Goal: Information Seeking & Learning: Learn about a topic

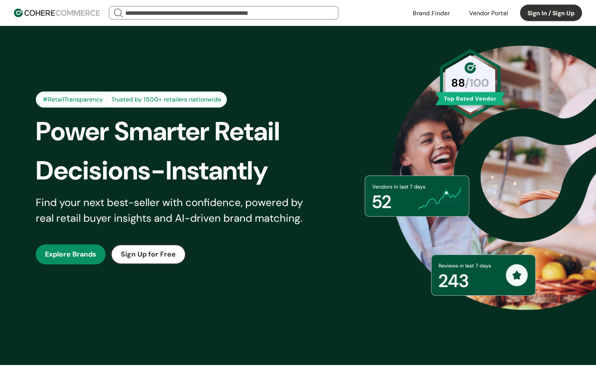
scroll to position [36, 0]
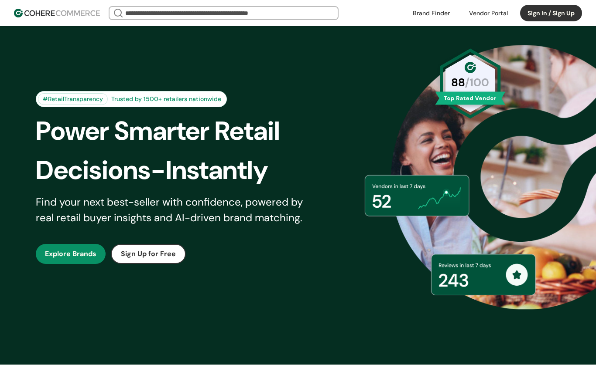
click at [57, 254] on link "button" at bounding box center [71, 254] width 70 height 20
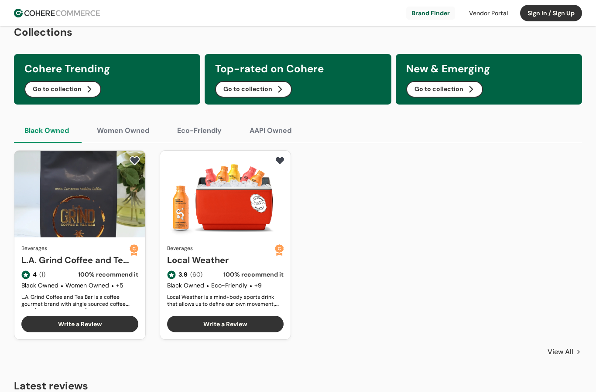
scroll to position [330, 0]
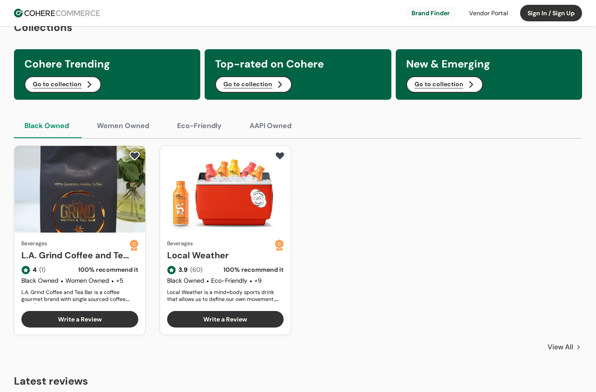
click at [123, 126] on button "Women Owned" at bounding box center [122, 126] width 73 height 24
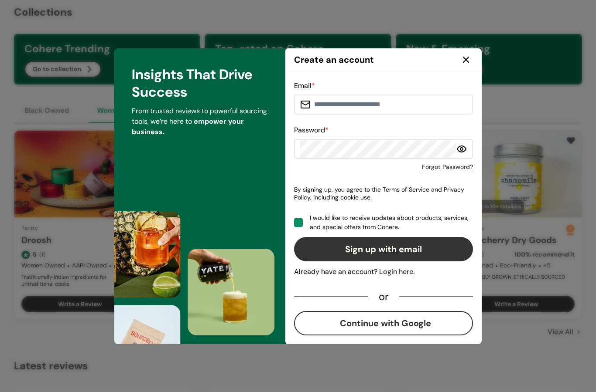
scroll to position [0, 0]
click at [466, 66] on div at bounding box center [466, 60] width 14 height 14
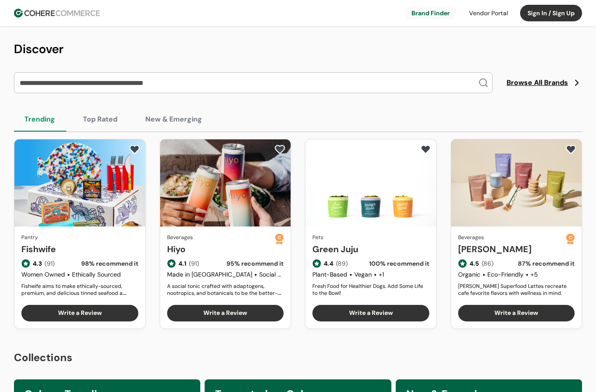
click at [49, 13] on img at bounding box center [57, 13] width 86 height 9
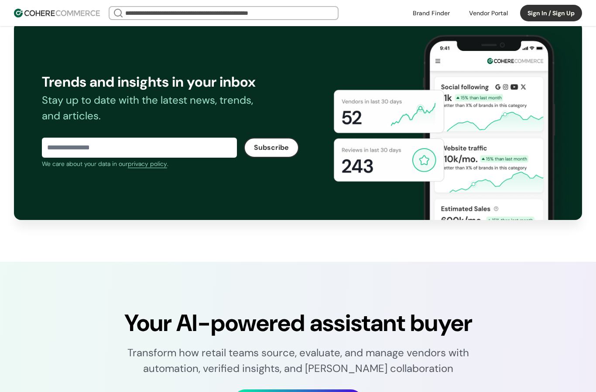
scroll to position [1373, 0]
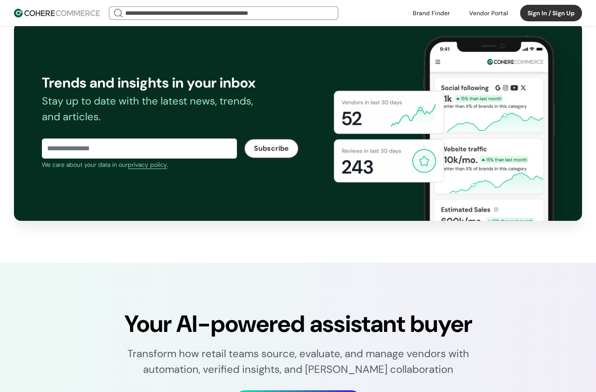
click at [71, 119] on div "Stay up to date with the latest news, trends, and articles." at bounding box center [154, 108] width 225 height 31
click at [82, 157] on input at bounding box center [139, 148] width 195 height 17
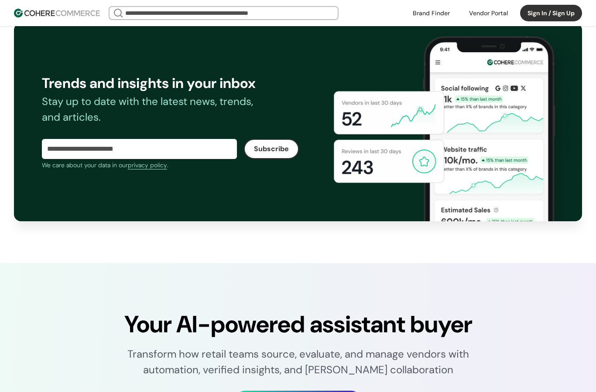
type input "**********"
click at [279, 159] on button "Subscribe" at bounding box center [271, 149] width 55 height 20
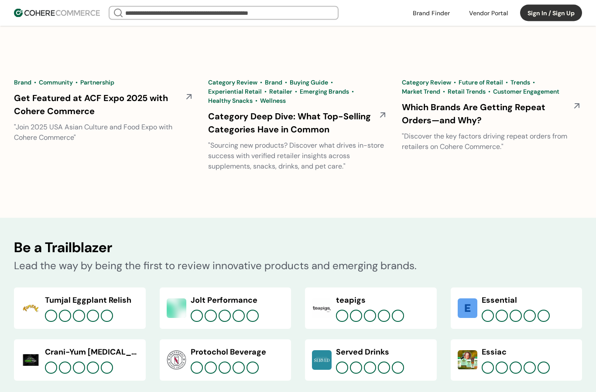
scroll to position [2991, 0]
click at [423, 157] on link at bounding box center [492, 157] width 180 height 0
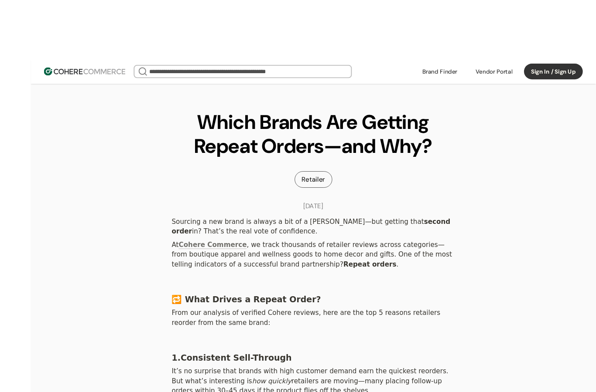
scroll to position [3, 0]
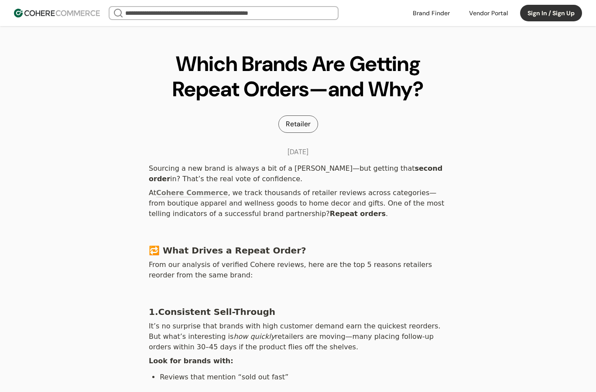
click at [484, 12] on div at bounding box center [487, 13] width 49 height 13
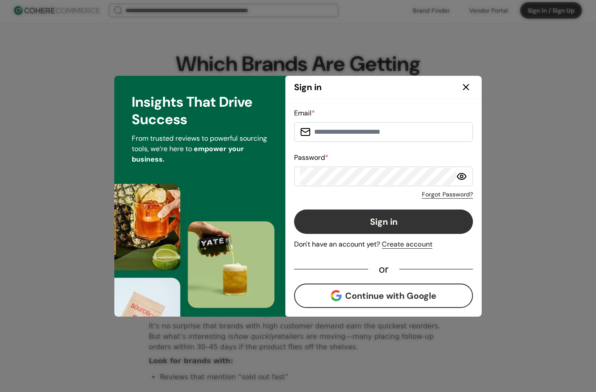
scroll to position [0, 0]
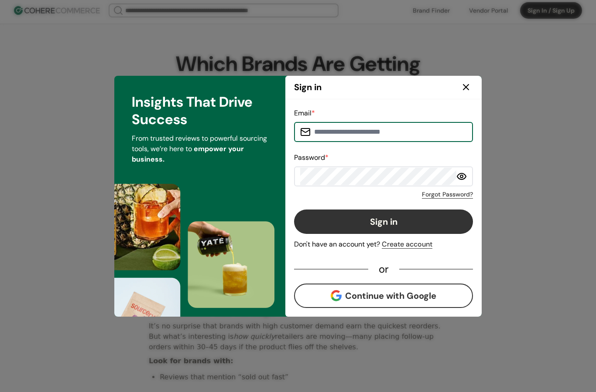
click at [460, 86] on div at bounding box center [466, 87] width 14 height 14
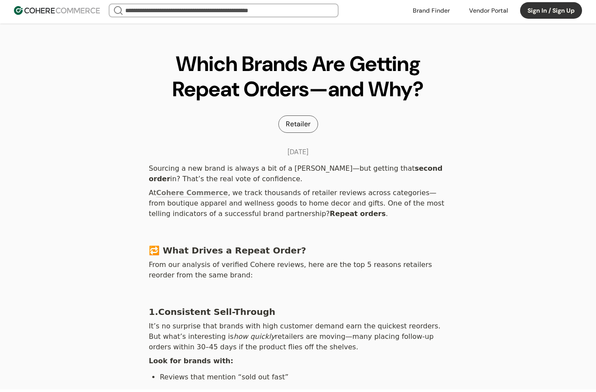
scroll to position [3, 0]
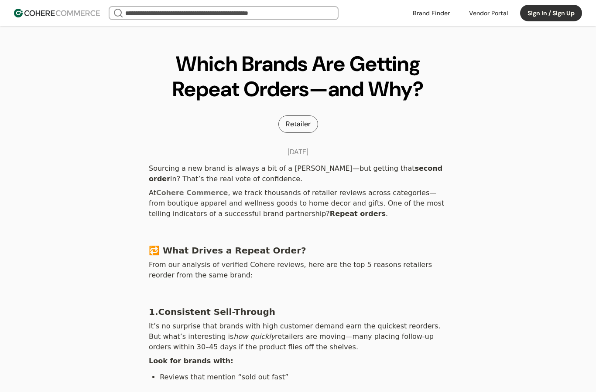
click at [423, 18] on link at bounding box center [431, 13] width 48 height 13
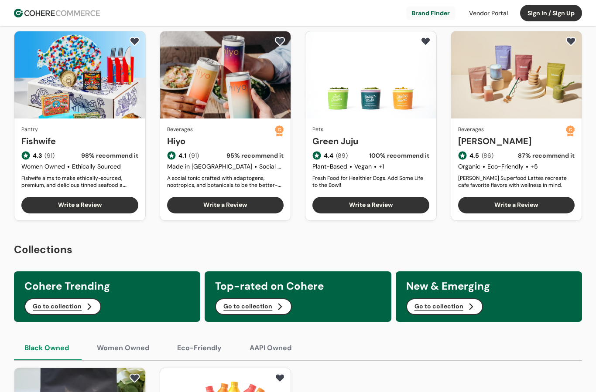
scroll to position [108, 0]
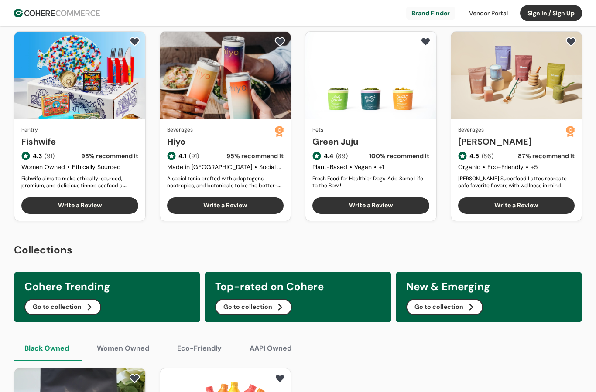
click at [44, 300] on button "Go to collection" at bounding box center [62, 307] width 77 height 17
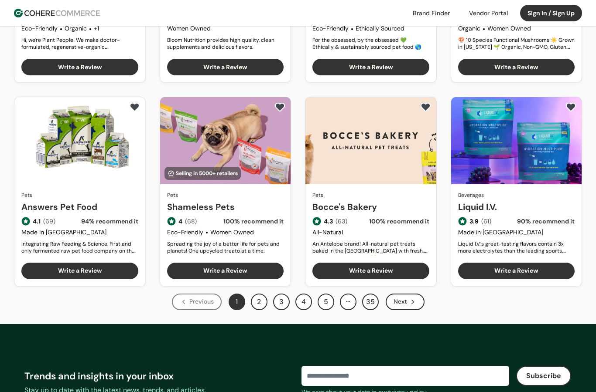
scroll to position [420, 0]
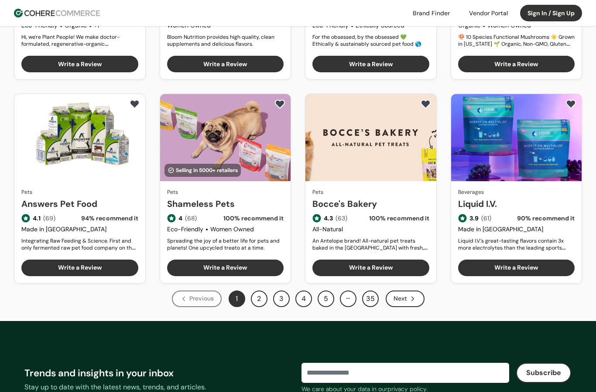
click at [256, 301] on button "2" at bounding box center [259, 299] width 17 height 17
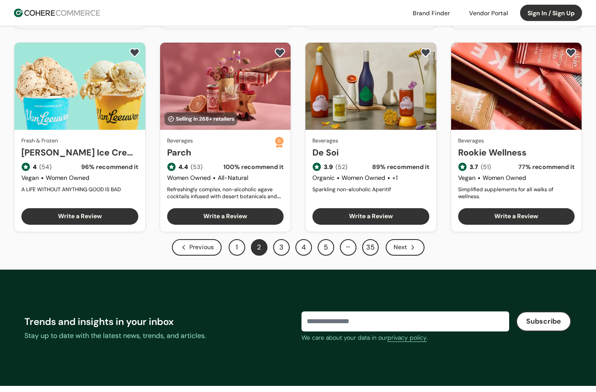
scroll to position [485, 0]
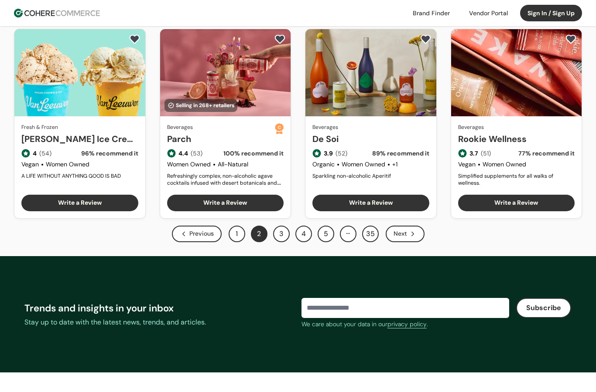
click at [266, 231] on button "2" at bounding box center [259, 234] width 17 height 17
click at [281, 239] on button "3" at bounding box center [281, 234] width 17 height 17
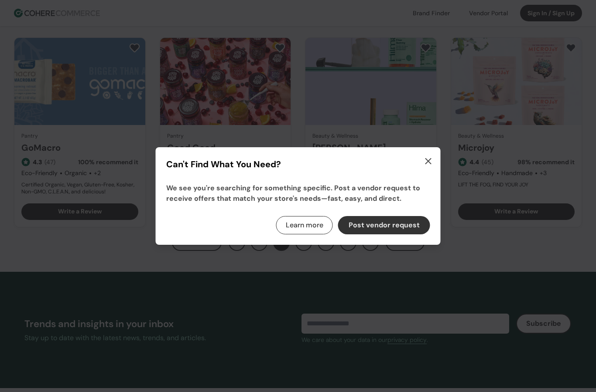
scroll to position [476, 0]
click at [426, 164] on icon "button" at bounding box center [428, 161] width 5 height 5
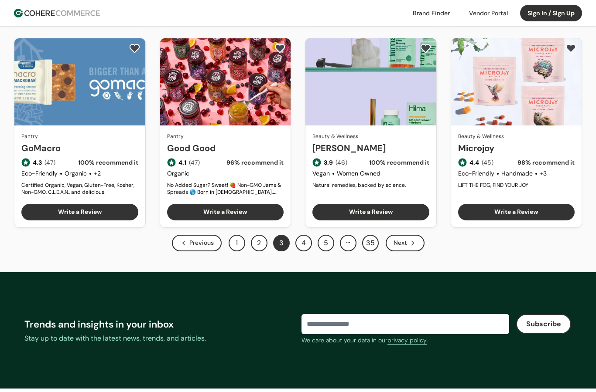
click at [299, 247] on button "4" at bounding box center [303, 243] width 17 height 17
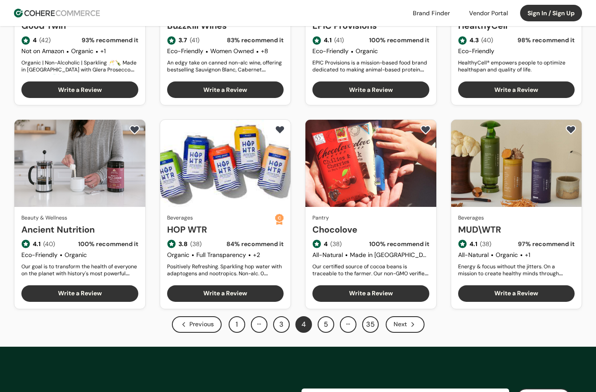
scroll to position [393, 0]
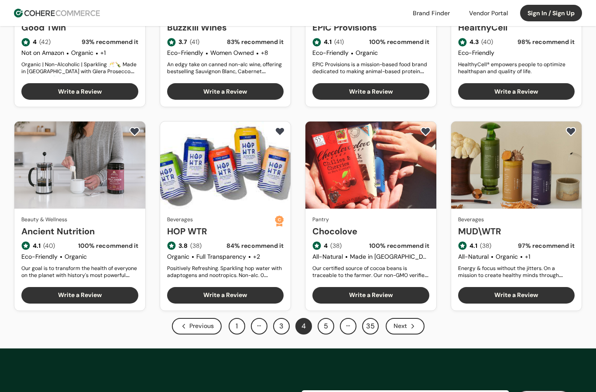
click at [327, 328] on button "5" at bounding box center [325, 326] width 17 height 17
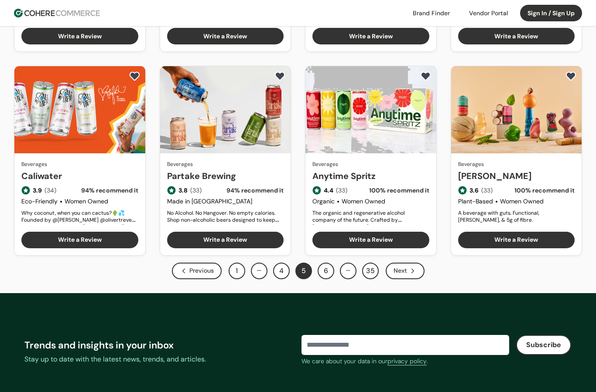
scroll to position [448, 0]
click at [325, 277] on button "6" at bounding box center [325, 271] width 17 height 17
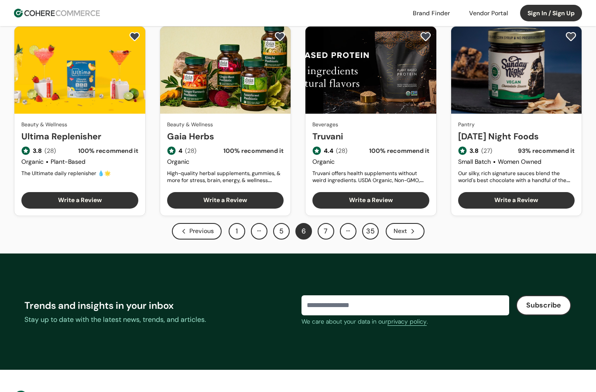
scroll to position [486, 0]
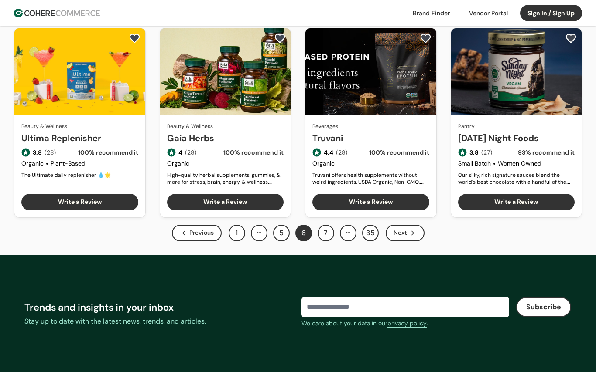
click at [328, 235] on button "7" at bounding box center [325, 233] width 17 height 17
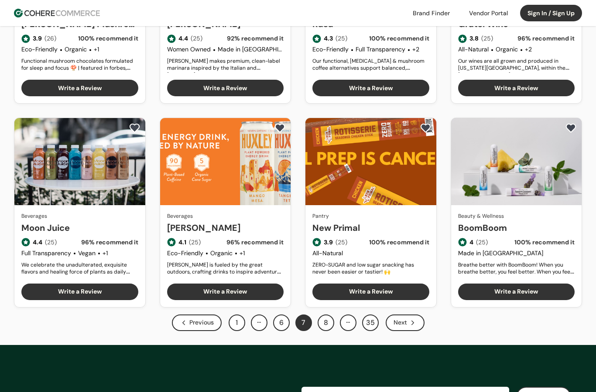
scroll to position [389, 0]
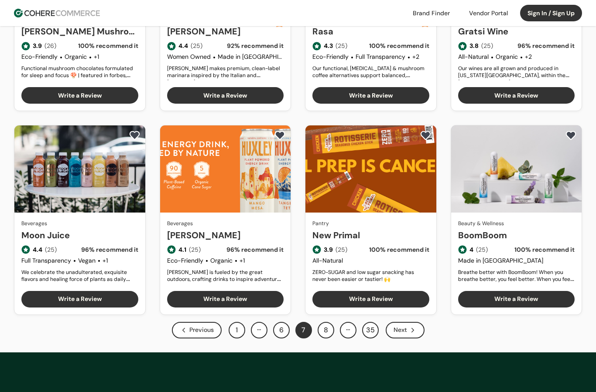
click at [326, 331] on button "8" at bounding box center [325, 330] width 17 height 17
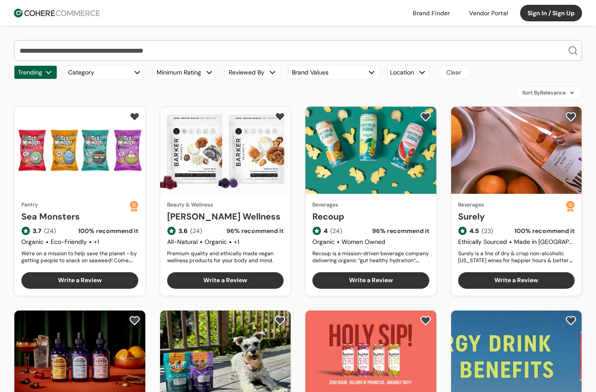
click at [129, 70] on button "Category" at bounding box center [105, 72] width 82 height 14
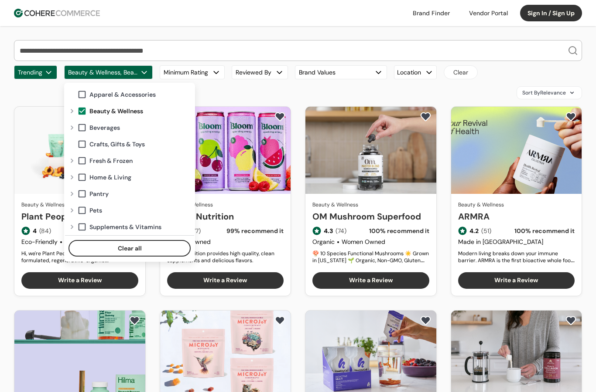
click at [341, 14] on header "Brand Finder Vendor Portal Sign In / Sign Up Brand Finder Vendor Portal Sign In…" at bounding box center [298, 13] width 596 height 26
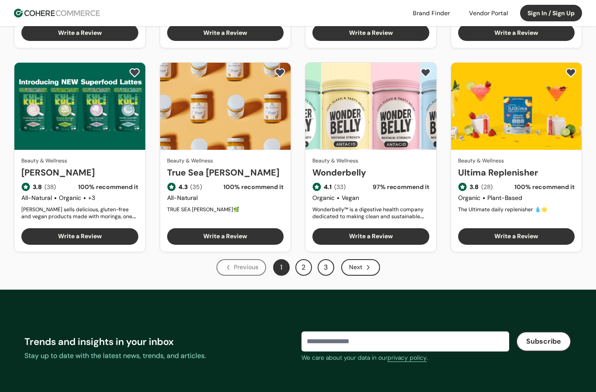
scroll to position [469, 0]
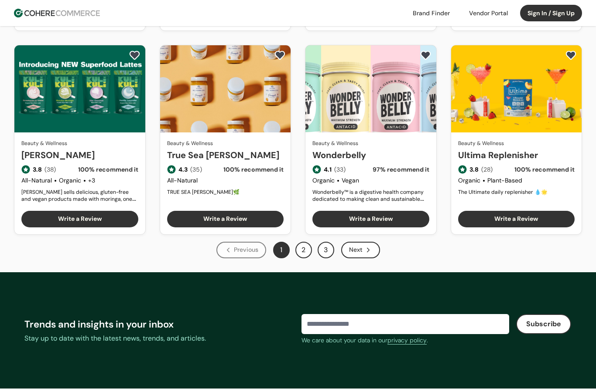
click at [304, 247] on button "2" at bounding box center [303, 250] width 17 height 17
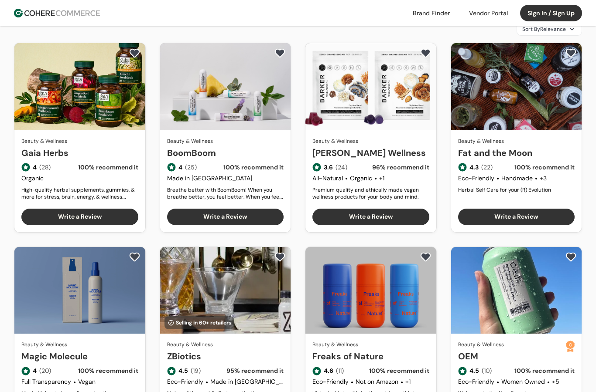
scroll to position [64, 0]
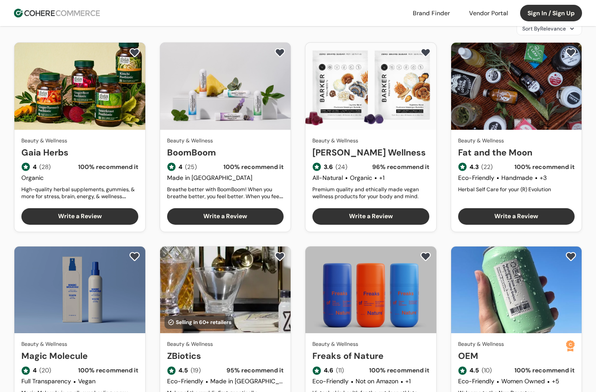
click at [385, 350] on link "Freaks of Nature" at bounding box center [370, 356] width 117 height 13
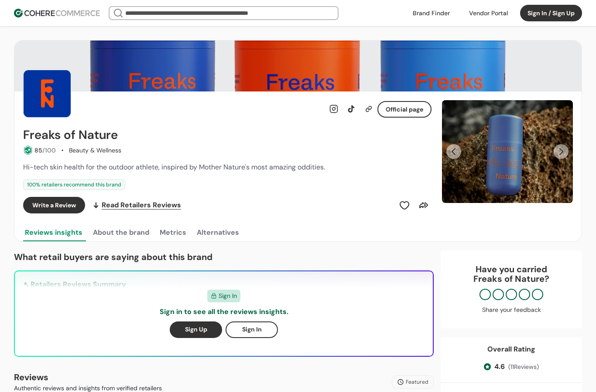
click at [561, 157] on button "Next Slide" at bounding box center [560, 151] width 15 height 15
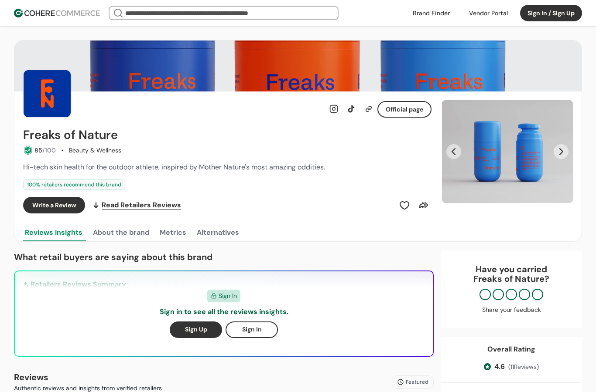
click at [554, 152] on button "Next Slide" at bounding box center [560, 151] width 15 height 15
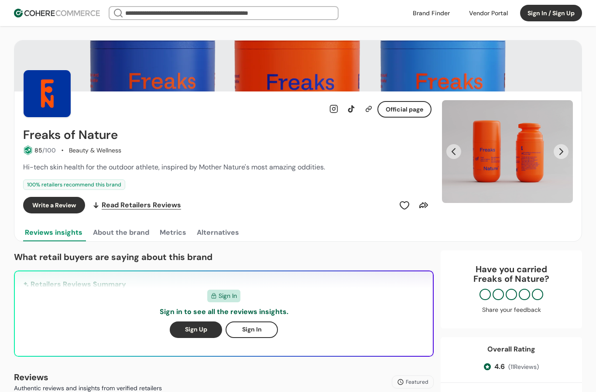
click at [558, 152] on button "Next Slide" at bounding box center [560, 151] width 15 height 15
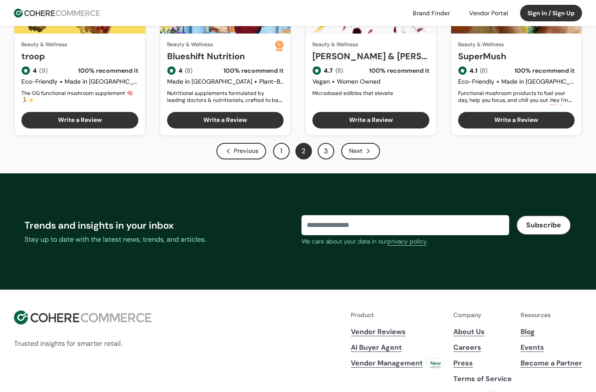
scroll to position [561, 0]
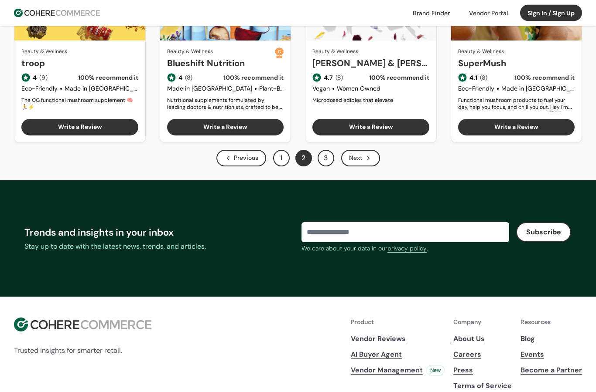
click at [362, 165] on div "Next" at bounding box center [360, 158] width 39 height 17
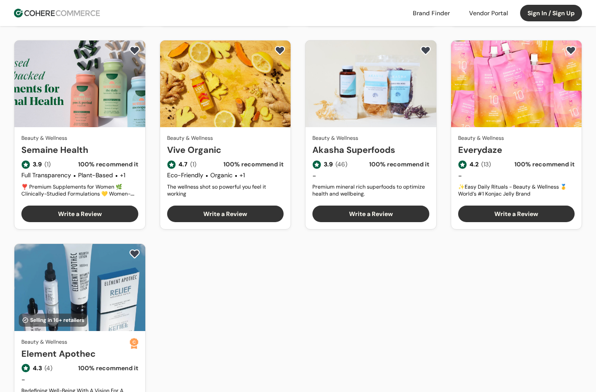
scroll to position [294, 0]
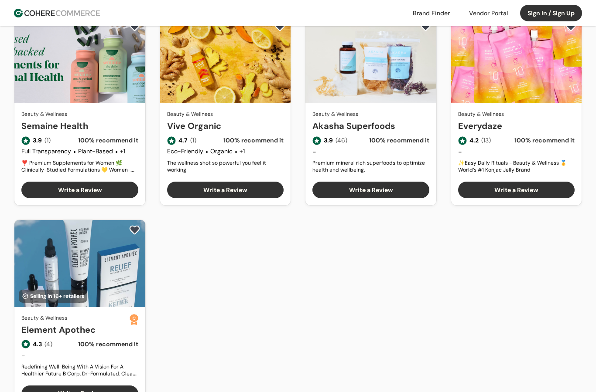
click at [42, 324] on link "Element Apothec" at bounding box center [75, 330] width 108 height 13
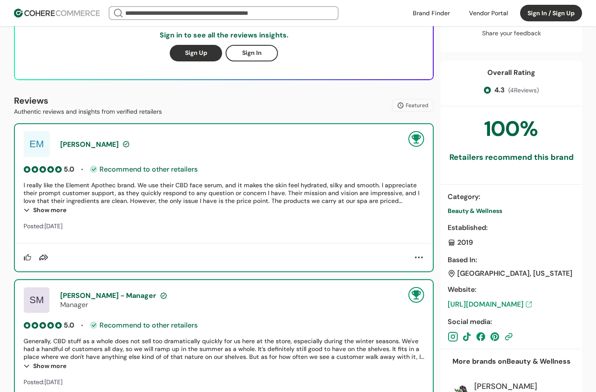
scroll to position [283, 0]
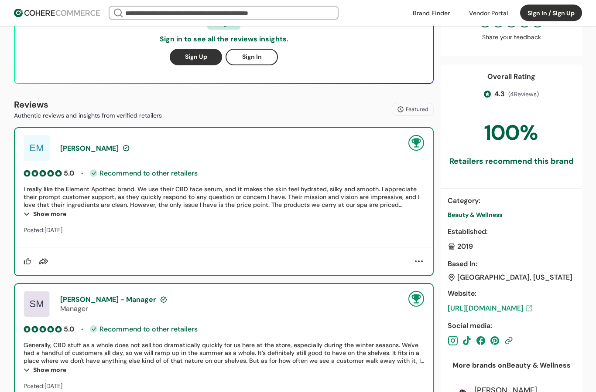
click at [44, 216] on div "Show more" at bounding box center [224, 214] width 400 height 10
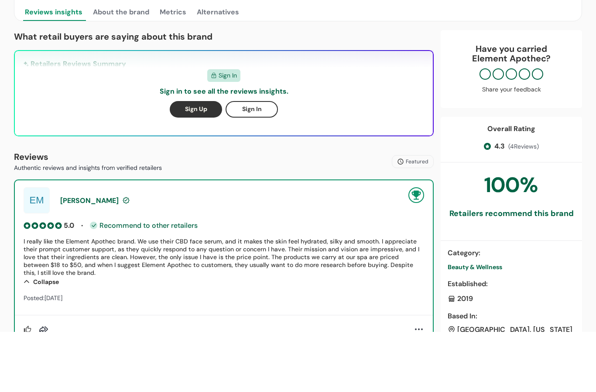
scroll to position [231, 0]
